Goal: Check status: Check status

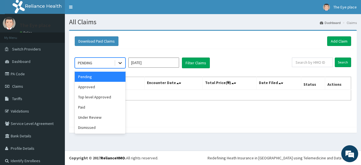
click at [119, 63] on icon at bounding box center [120, 63] width 6 height 6
click at [107, 86] on div "Approved" at bounding box center [100, 87] width 51 height 10
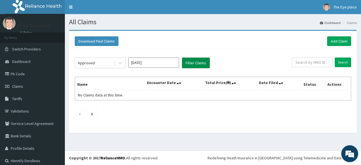
click at [196, 62] on button "Filter Claims" at bounding box center [196, 62] width 28 height 11
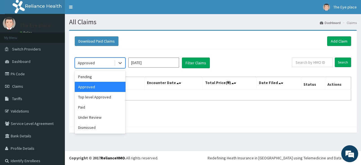
click at [113, 62] on div "Approved" at bounding box center [94, 62] width 39 height 9
click at [100, 110] on div "Paid" at bounding box center [100, 107] width 51 height 10
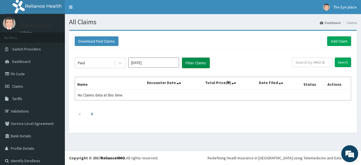
click at [194, 65] on button "Filter Claims" at bounding box center [196, 62] width 28 height 11
click at [112, 61] on div "Paid" at bounding box center [94, 62] width 39 height 9
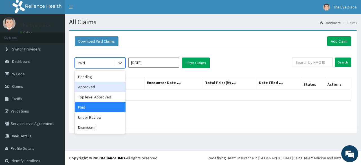
click at [95, 85] on div "Approved" at bounding box center [100, 87] width 51 height 10
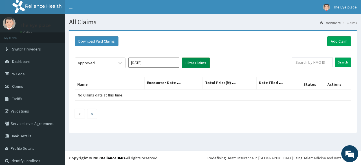
click at [200, 63] on button "Filter Claims" at bounding box center [196, 62] width 28 height 11
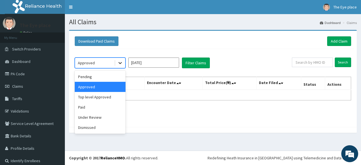
click at [118, 63] on icon at bounding box center [120, 63] width 6 height 6
click at [110, 94] on div "Top level Approved" at bounding box center [100, 97] width 51 height 10
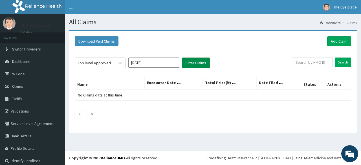
click at [196, 65] on button "Filter Claims" at bounding box center [196, 62] width 28 height 11
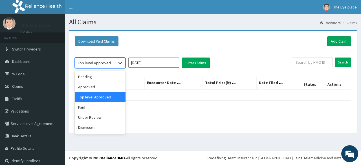
click at [115, 62] on div at bounding box center [120, 63] width 10 height 10
click at [97, 120] on div "Under Review" at bounding box center [100, 117] width 51 height 10
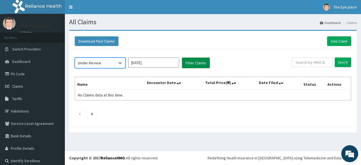
click at [195, 64] on button "Filter Claims" at bounding box center [196, 62] width 28 height 11
